Goal: Task Accomplishment & Management: Use online tool/utility

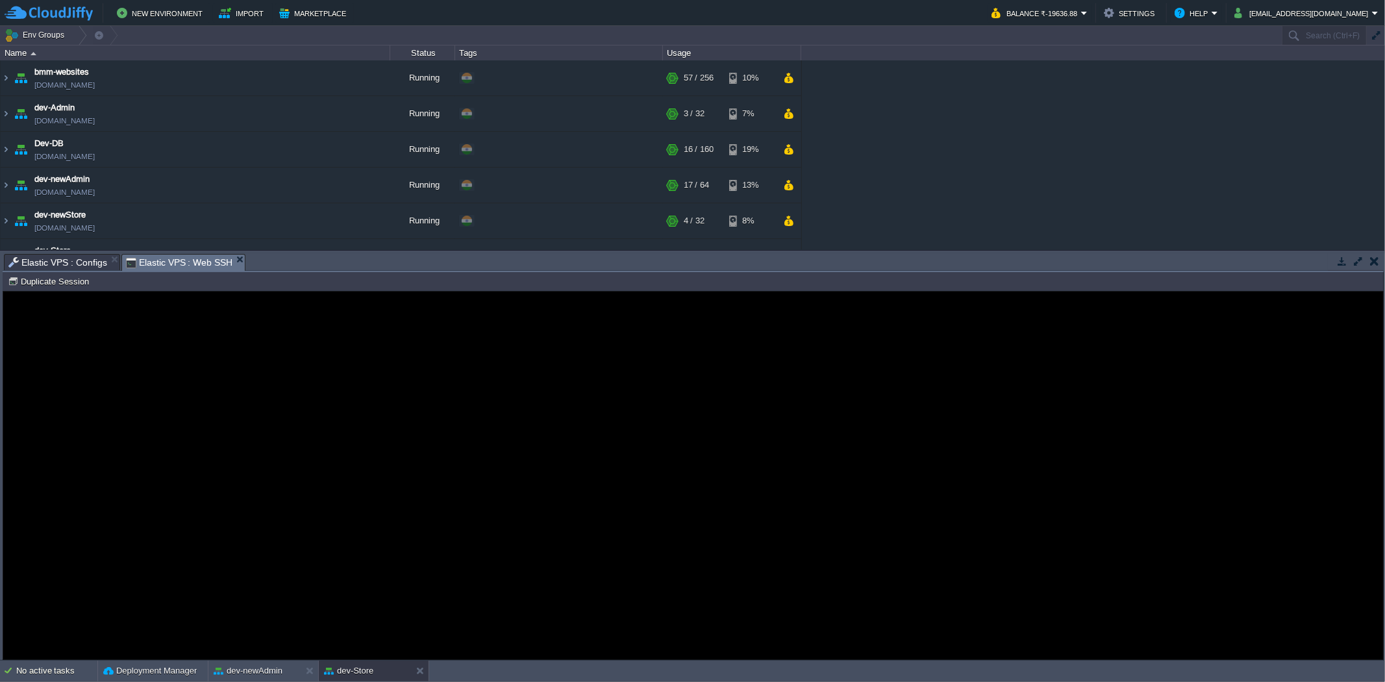
scroll to position [144, 0]
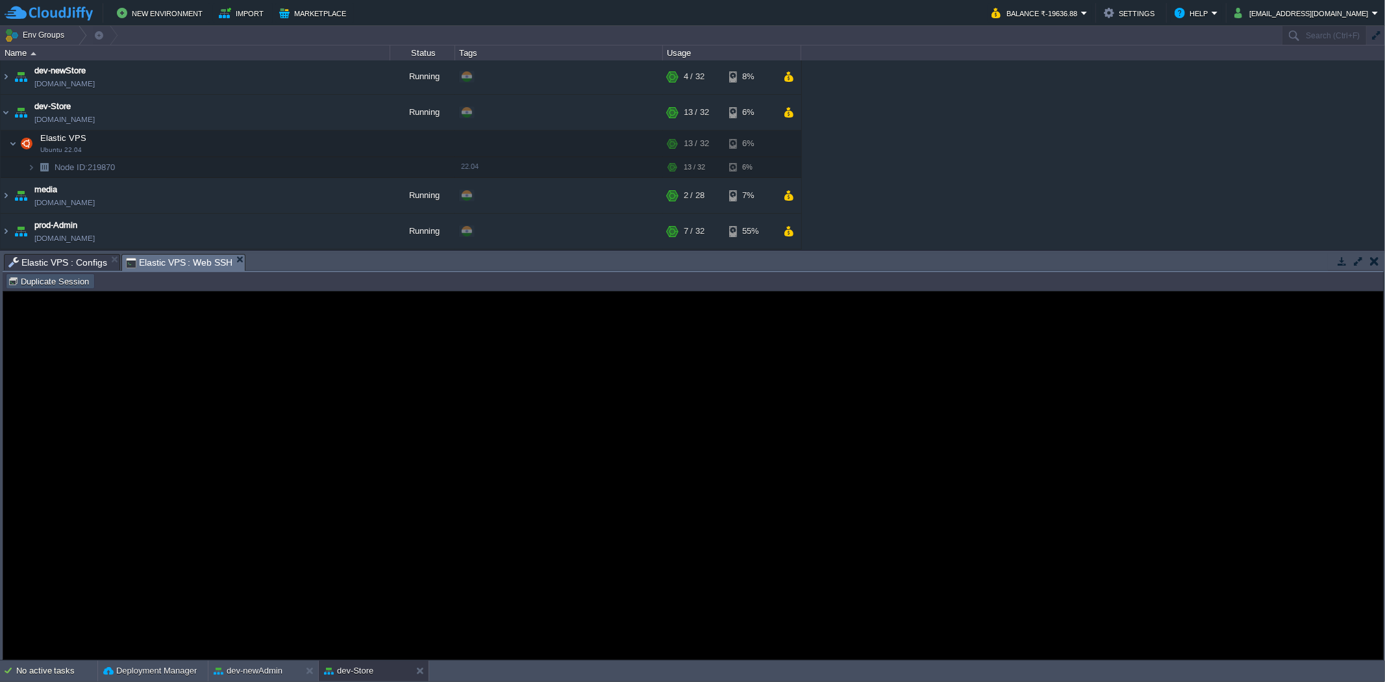
click at [73, 281] on button "Duplicate Session" at bounding box center [50, 281] width 85 height 12
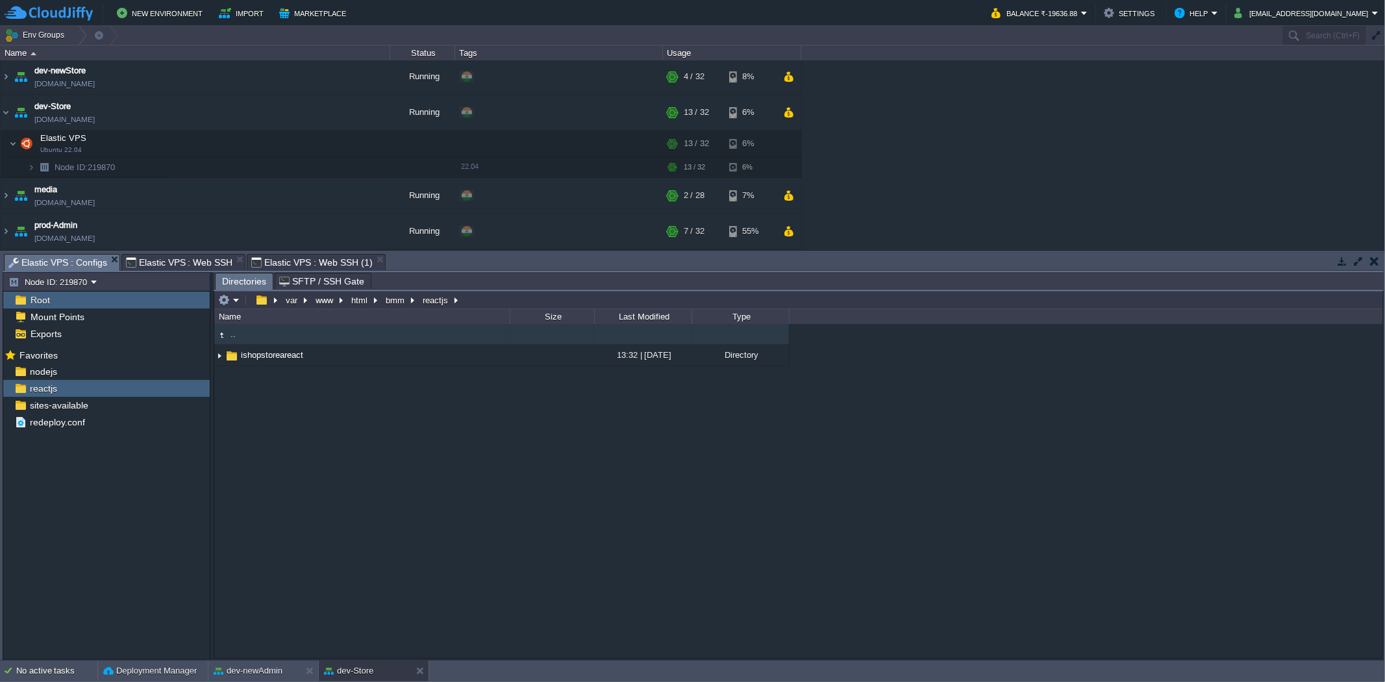
click at [86, 258] on span "Elastic VPS : Configs" at bounding box center [57, 263] width 99 height 16
click at [347, 354] on em at bounding box center [345, 355] width 18 height 12
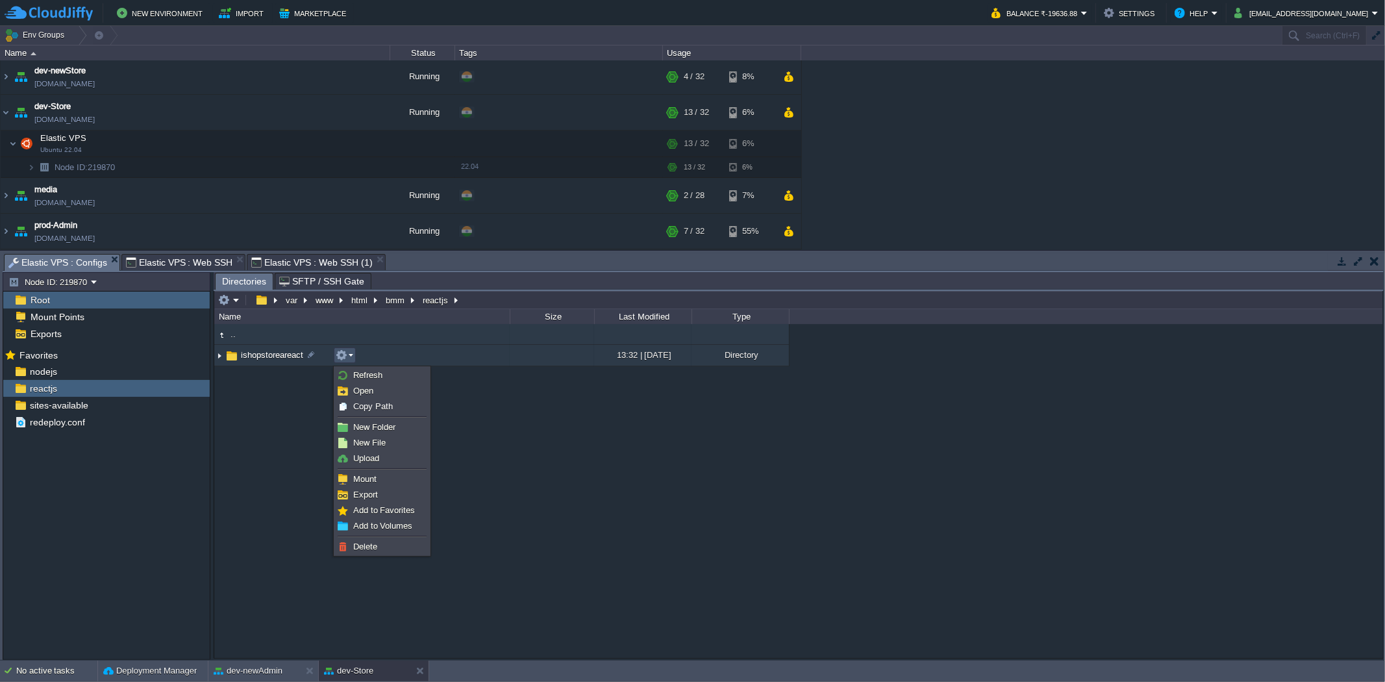
scroll to position [0, 0]
click at [364, 405] on span "Copy Path" at bounding box center [373, 406] width 40 height 10
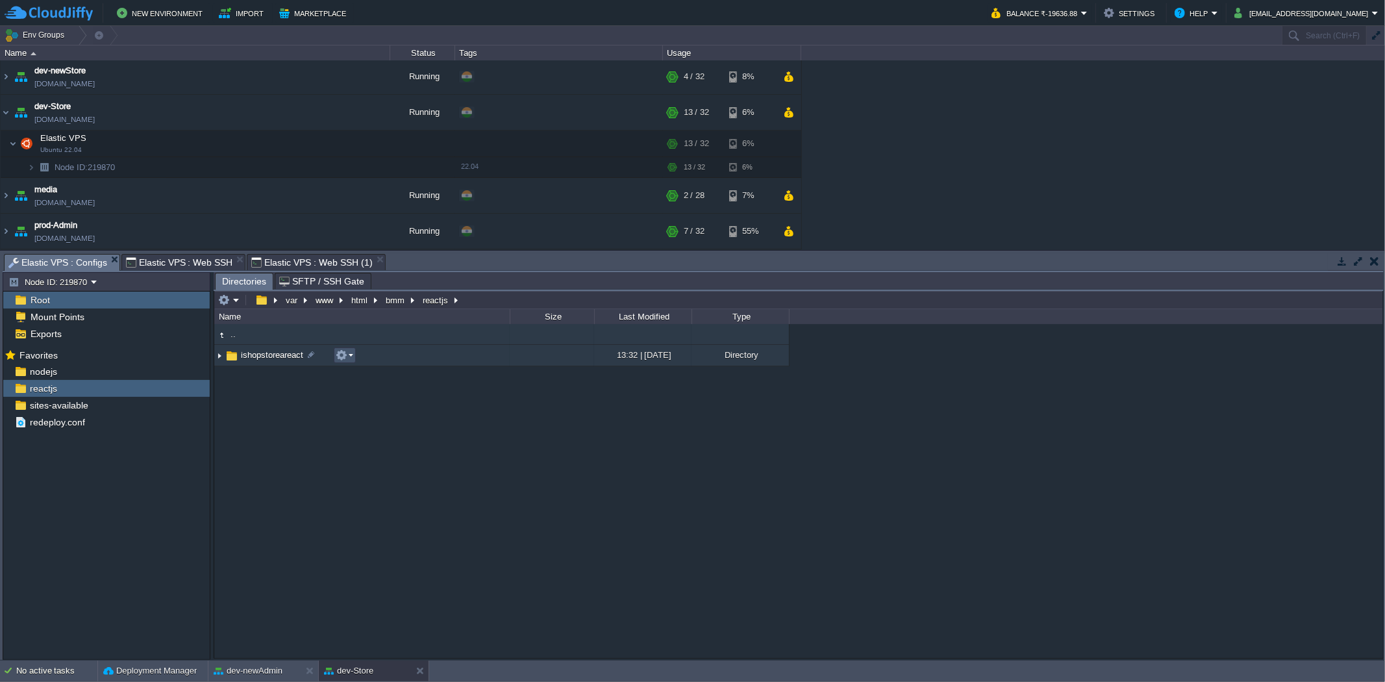
click at [345, 354] on button "button" at bounding box center [342, 355] width 12 height 12
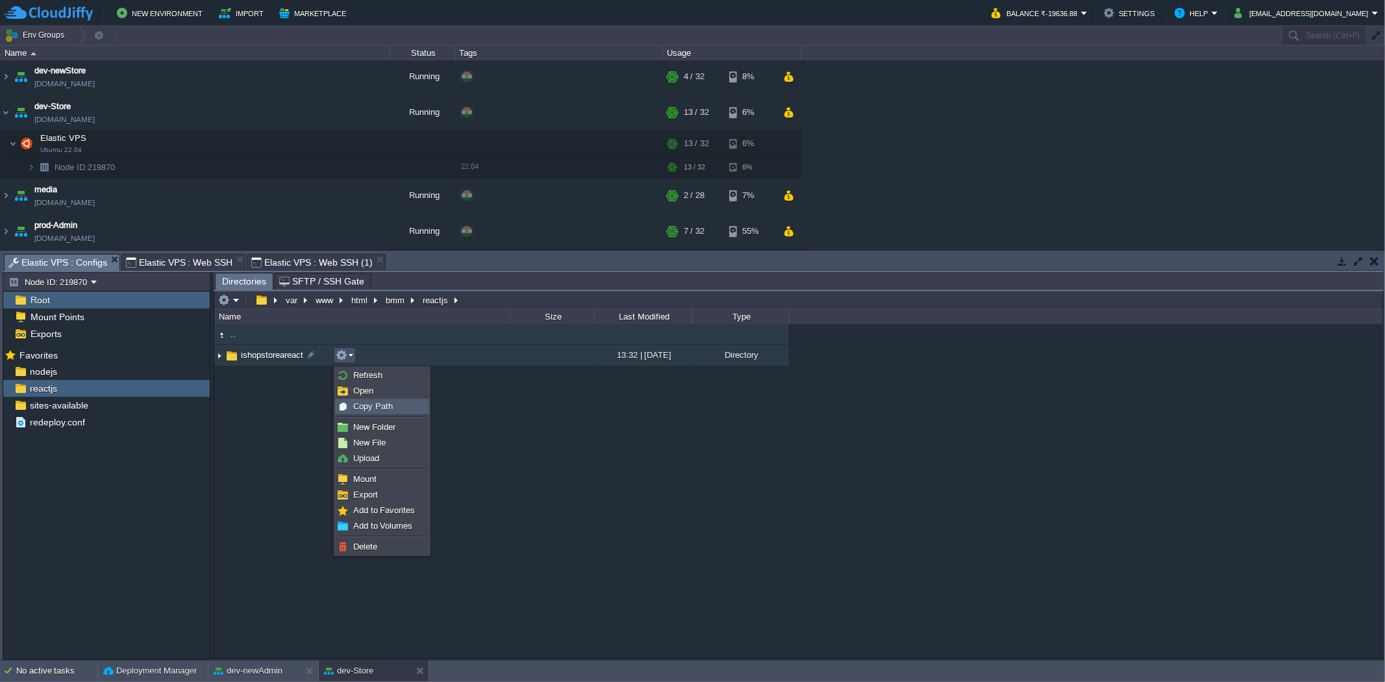
click at [358, 410] on span "Copy Path" at bounding box center [373, 406] width 40 height 10
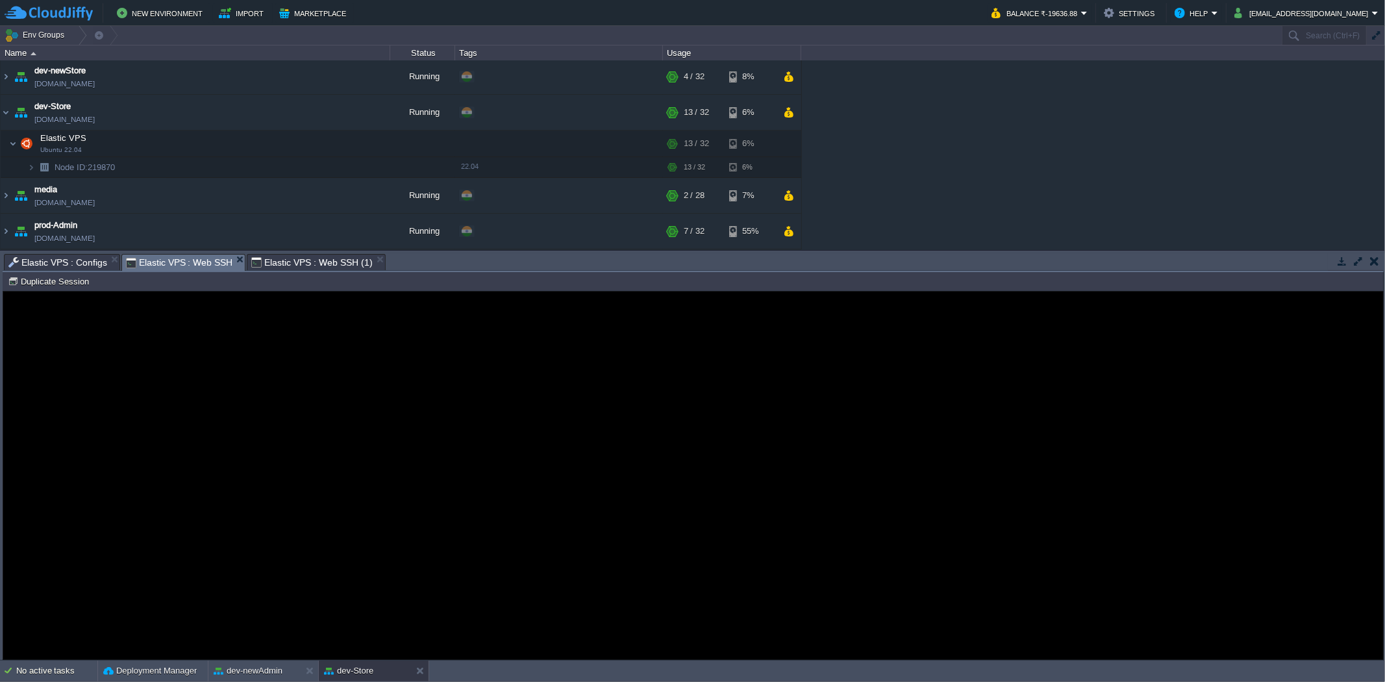
click at [192, 260] on span "Elastic VPS : Web SSH" at bounding box center [179, 263] width 107 height 16
type input "#000000"
click at [287, 268] on span "Elastic VPS : Web SSH (1)" at bounding box center [311, 263] width 121 height 16
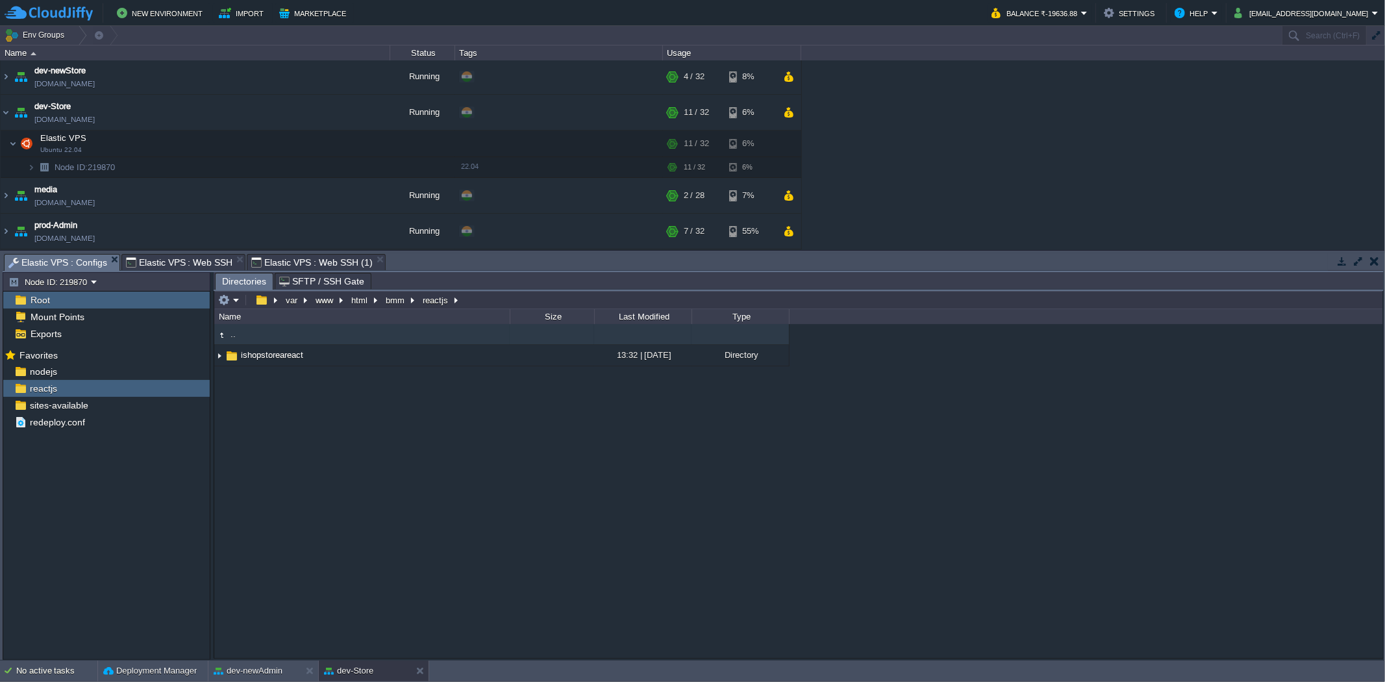
click at [68, 255] on span "Elastic VPS : Configs" at bounding box center [57, 263] width 99 height 16
click at [127, 368] on div "nodejs" at bounding box center [106, 371] width 206 height 17
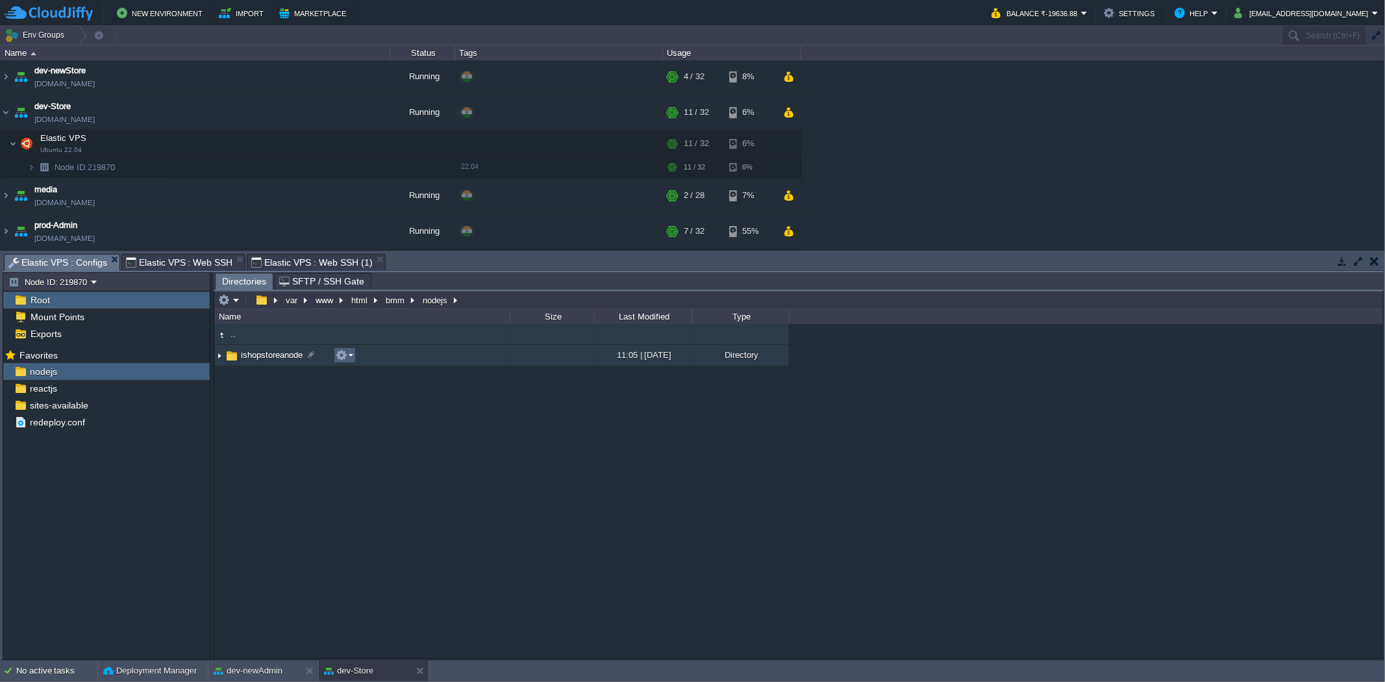
click at [352, 363] on td at bounding box center [345, 355] width 22 height 16
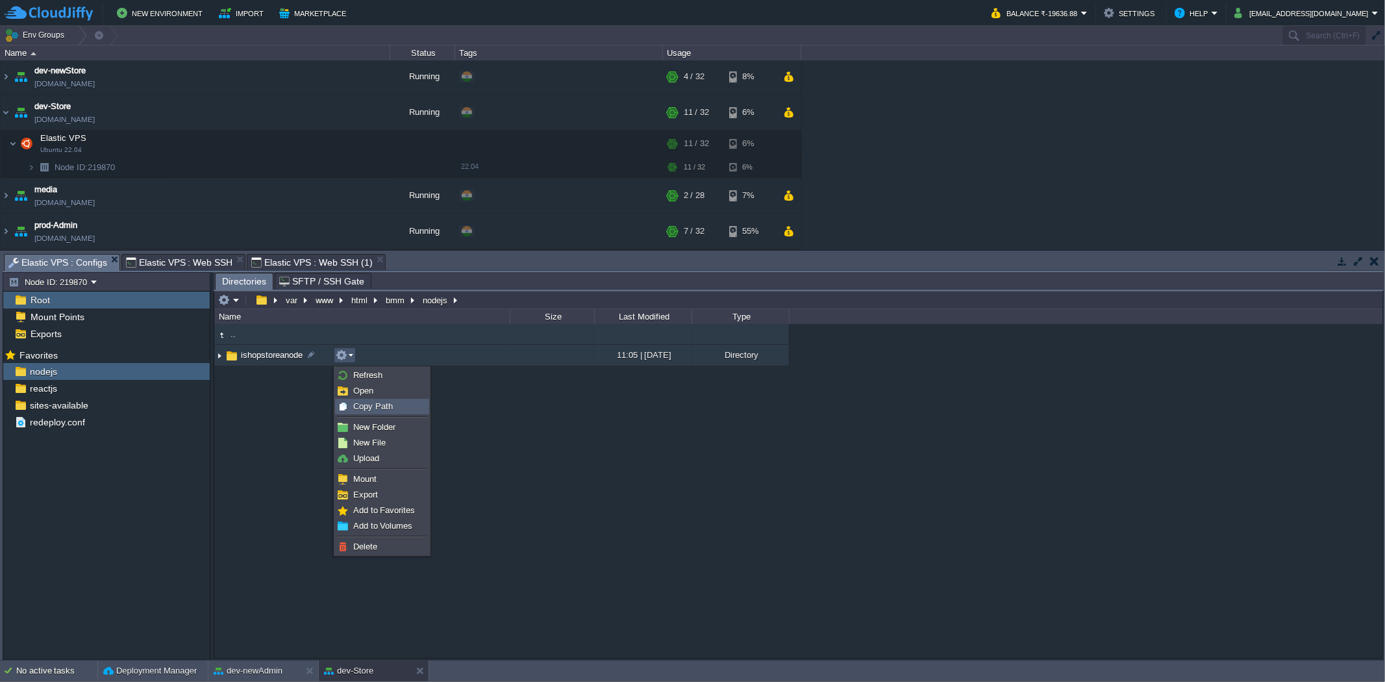
click at [364, 405] on span "Copy Path" at bounding box center [373, 406] width 40 height 10
type textarea "/var/www/html/bmm/nodejs/ishopstoreanode"
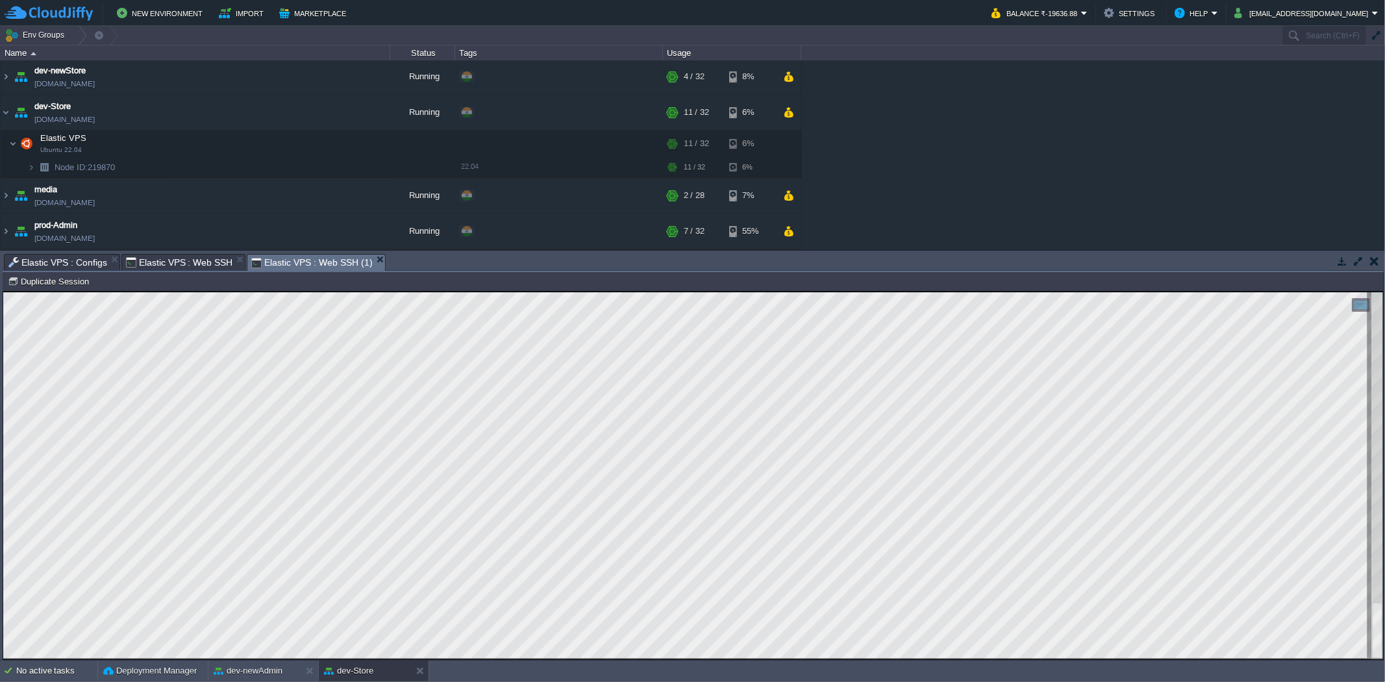
click at [291, 256] on span "Elastic VPS : Web SSH (1)" at bounding box center [311, 263] width 121 height 16
